Goal: Task Accomplishment & Management: Manage account settings

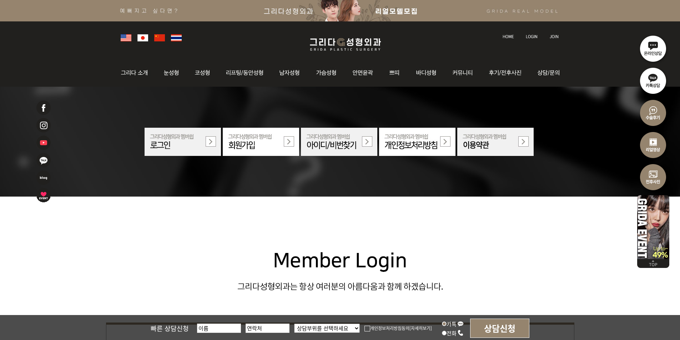
click at [533, 37] on img at bounding box center [531, 37] width 12 height 4
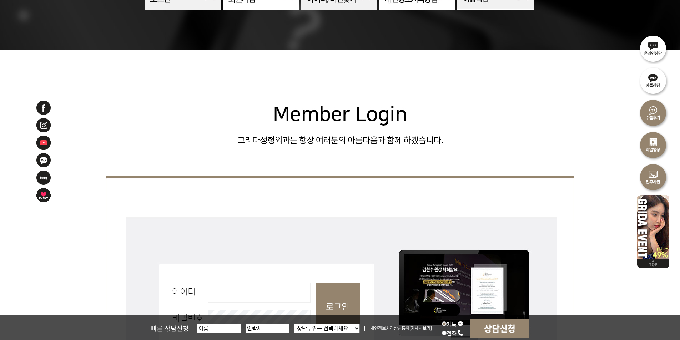
scroll to position [285, 0]
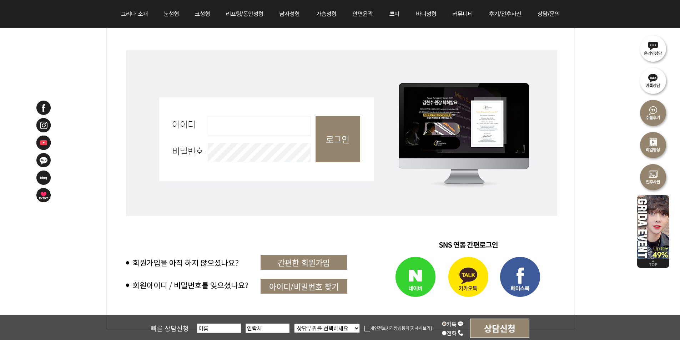
click at [232, 122] on input "아이디 필수" at bounding box center [259, 126] width 103 height 20
type input "admin"
click at [351, 129] on input "로그인" at bounding box center [337, 139] width 45 height 46
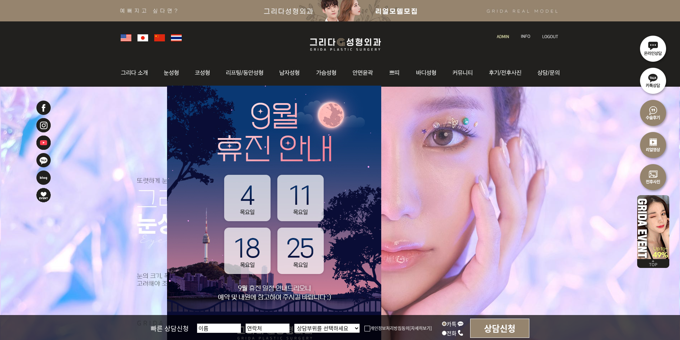
click at [498, 34] on link at bounding box center [503, 30] width 20 height 10
